Goal: Task Accomplishment & Management: Manage account settings

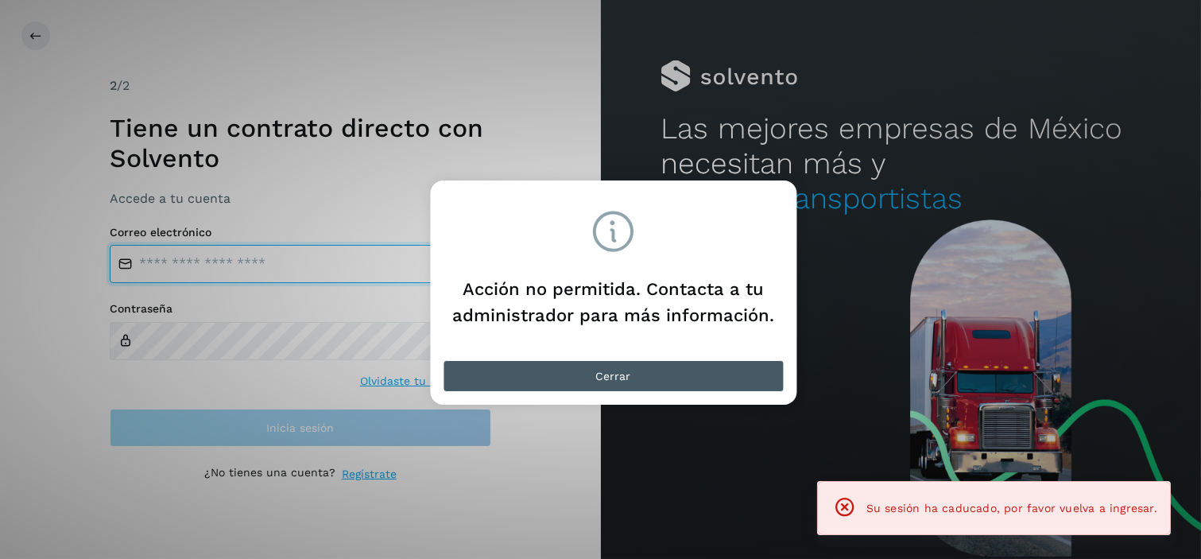
type input "**********"
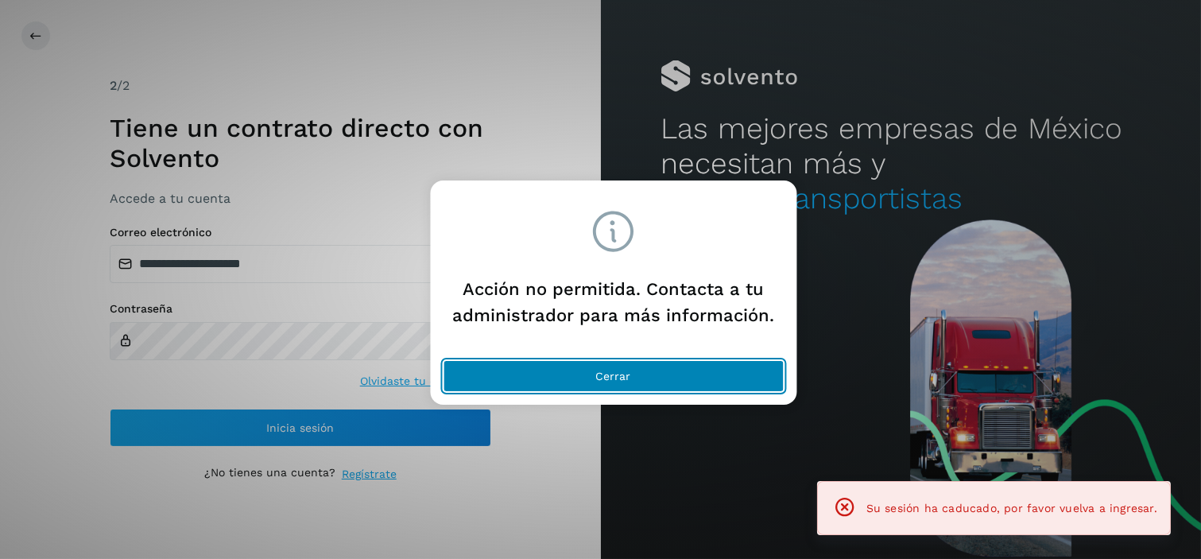
click at [616, 370] on span "Cerrar" at bounding box center [613, 375] width 35 height 11
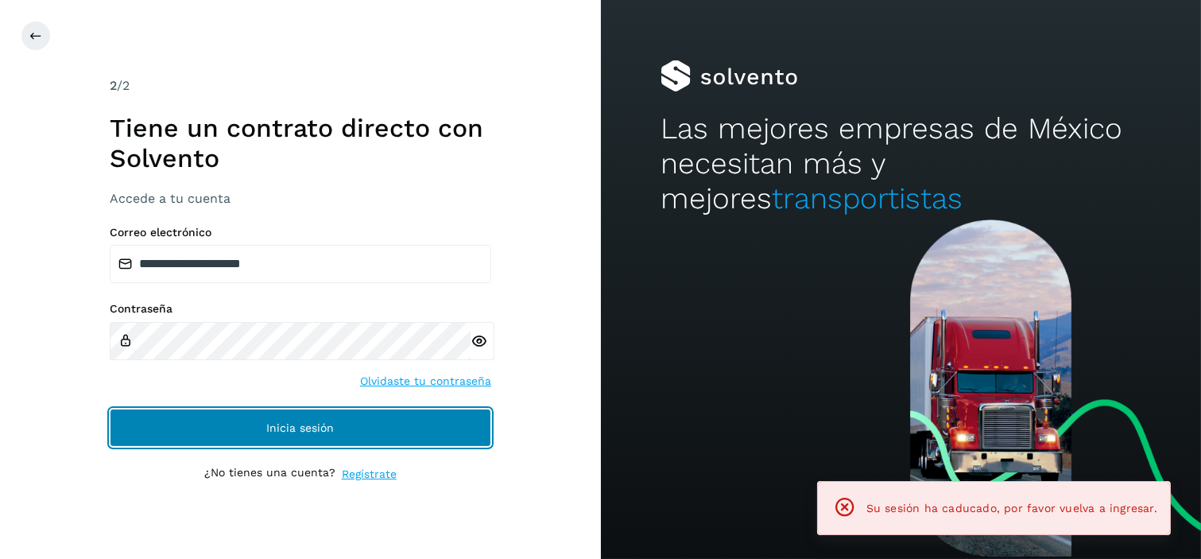
click at [264, 427] on button "Inicia sesión" at bounding box center [300, 427] width 381 height 38
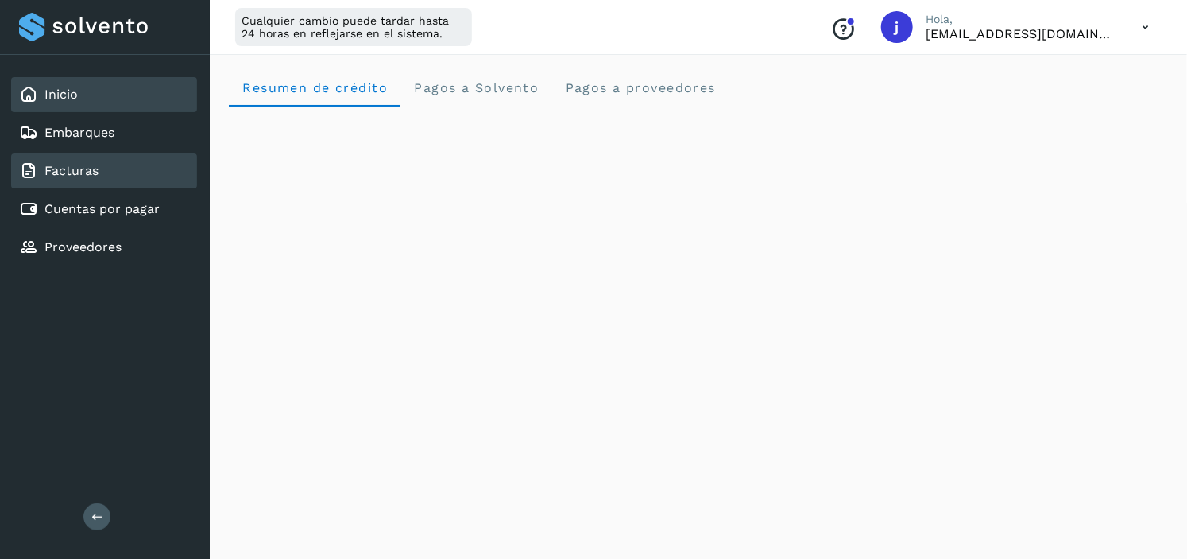
click at [120, 160] on div "Facturas" at bounding box center [104, 170] width 186 height 35
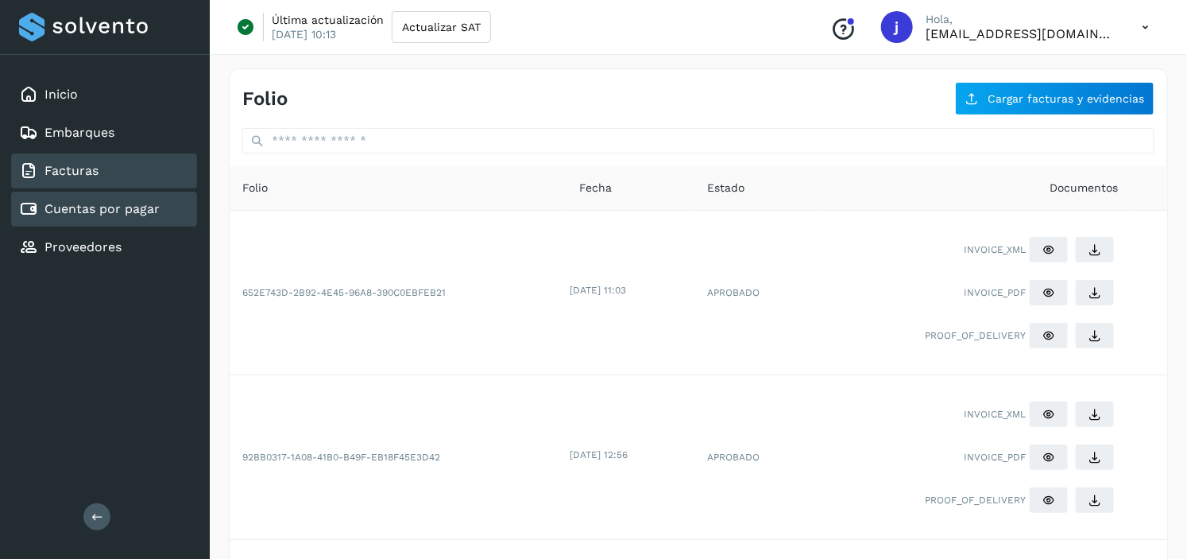
click at [100, 213] on div "Cuentas por pagar" at bounding box center [104, 208] width 186 height 35
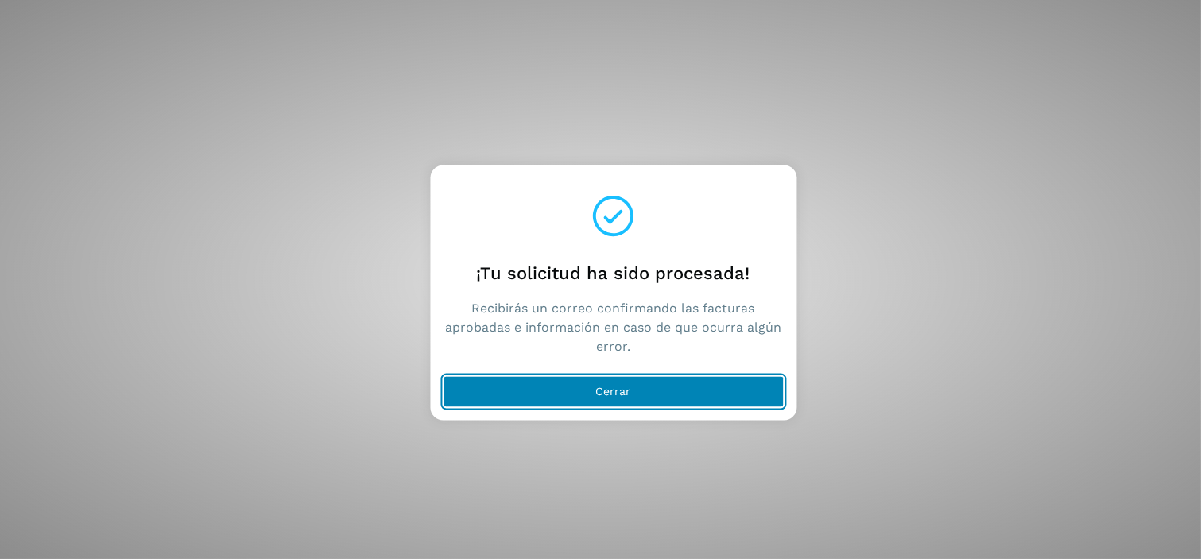
click at [621, 391] on span "Cerrar" at bounding box center [613, 390] width 35 height 11
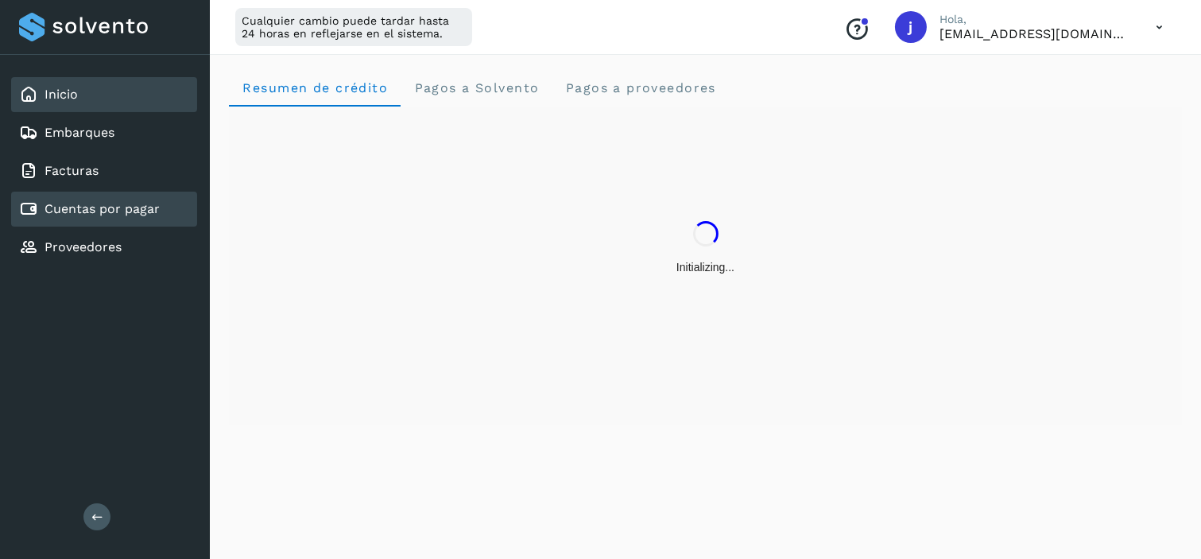
click at [84, 205] on link "Cuentas por pagar" at bounding box center [101, 208] width 115 height 15
